Goal: Task Accomplishment & Management: Use online tool/utility

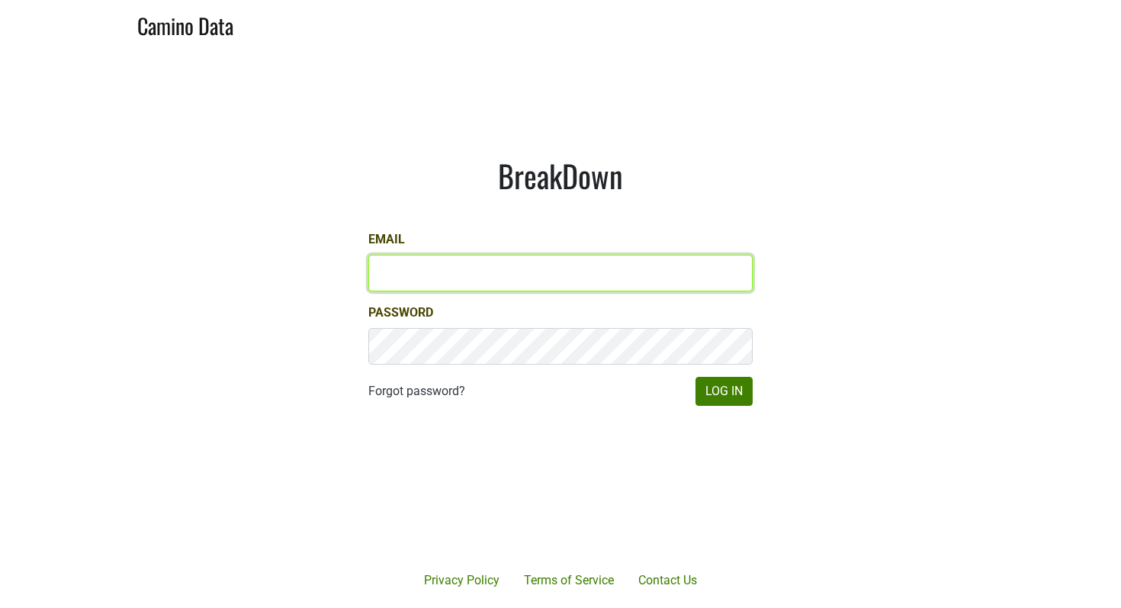
click at [434, 255] on input "Email" at bounding box center [560, 273] width 384 height 37
type input "sjh@desolasmezcal.com"
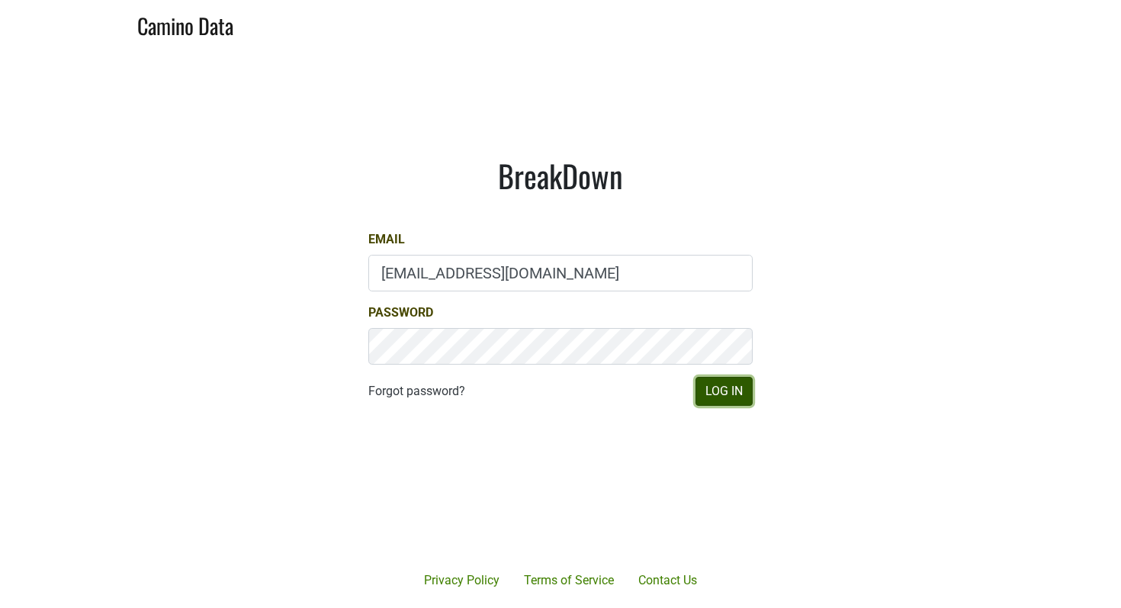
click at [729, 387] on button "Log In" at bounding box center [723, 391] width 57 height 29
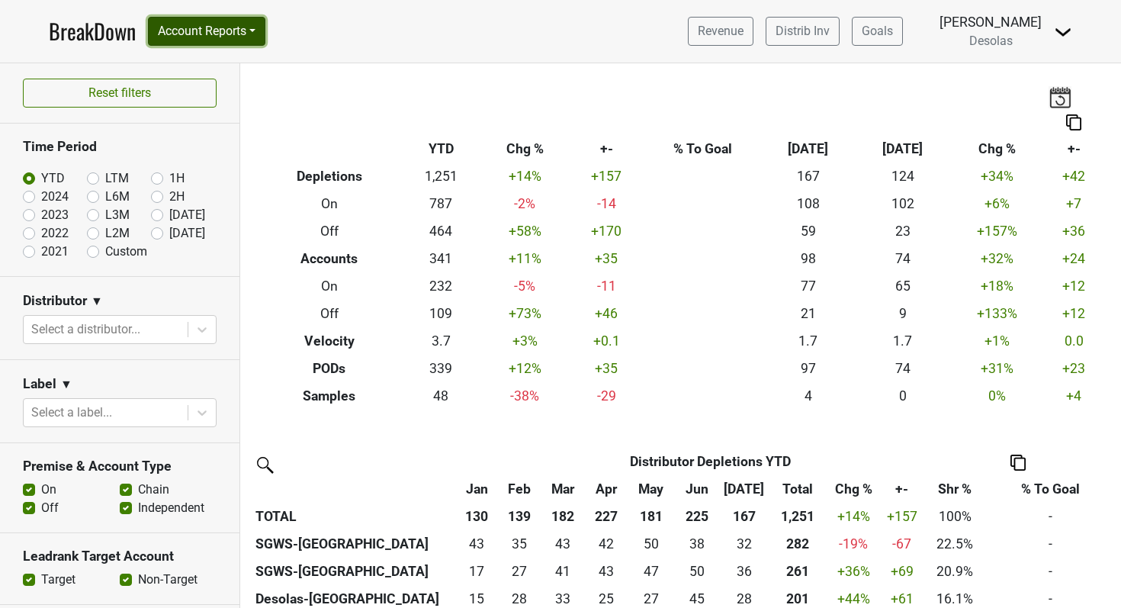
click at [226, 39] on button "Account Reports" at bounding box center [206, 31] width 117 height 29
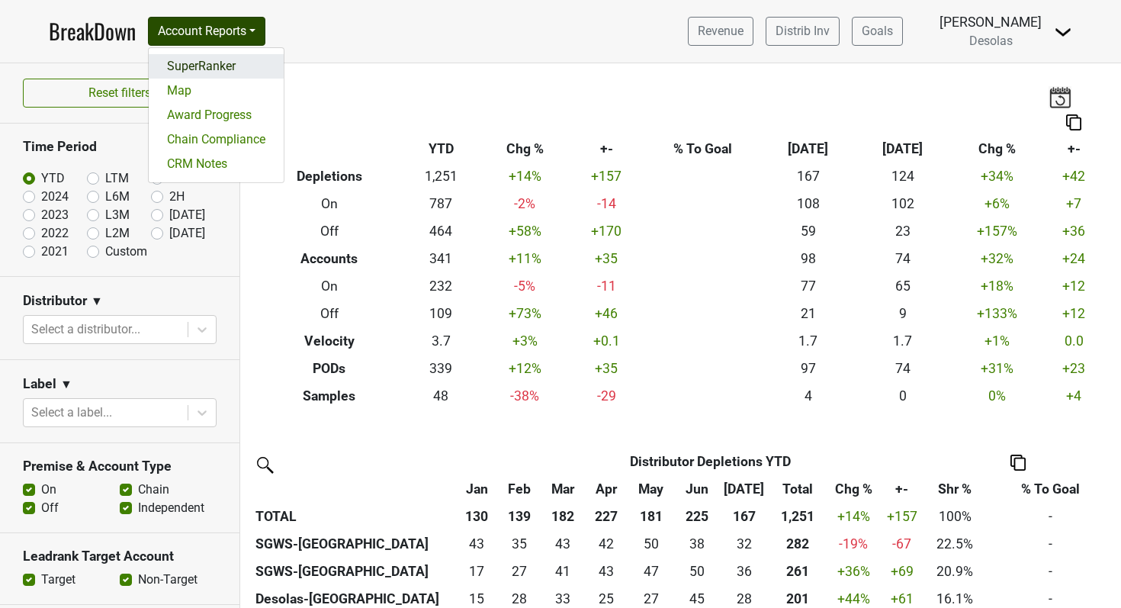
click at [220, 62] on link "SuperRanker" at bounding box center [216, 66] width 135 height 24
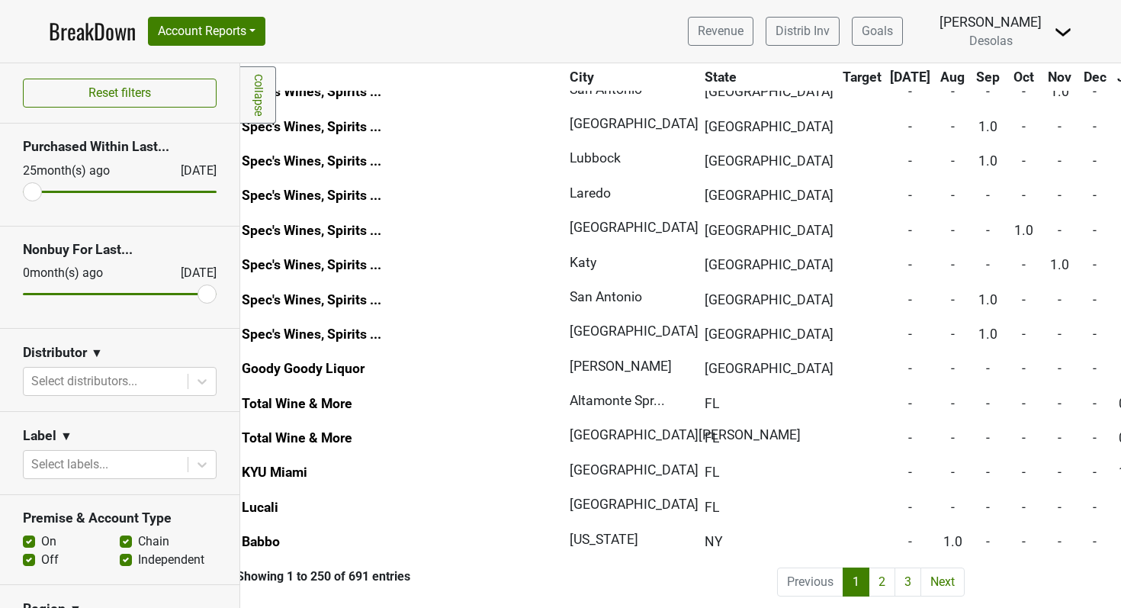
scroll to position [8300, 80]
